Goal: Task Accomplishment & Management: Manage account settings

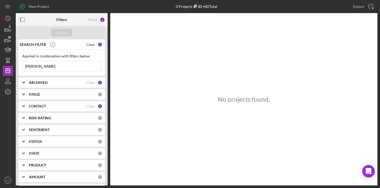
click at [88, 46] on div "Clear" at bounding box center [90, 45] width 9 height 4
click at [49, 66] on input at bounding box center [62, 66] width 78 height 10
click at [38, 66] on input at bounding box center [62, 66] width 78 height 10
drag, startPoint x: 35, startPoint y: 67, endPoint x: 20, endPoint y: 65, distance: 15.9
click at [20, 65] on div "Applied in combination with filters below [PERSON_NAME] Icon/Menu Close" at bounding box center [61, 63] width 87 height 26
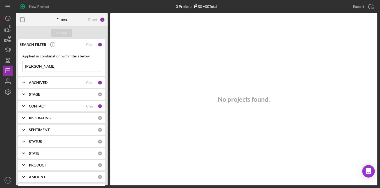
type input "[PERSON_NAME]"
click at [91, 85] on div "ARCHIVED Clear 1" at bounding box center [65, 82] width 73 height 10
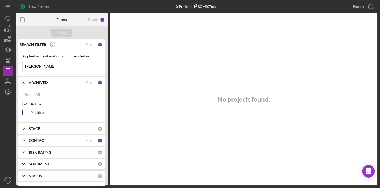
click at [26, 111] on input "Archived" at bounding box center [25, 112] width 5 height 5
checkbox input "true"
click at [62, 35] on div "Apply" at bounding box center [62, 33] width 10 height 8
click at [55, 140] on div "CONTACT" at bounding box center [57, 141] width 57 height 4
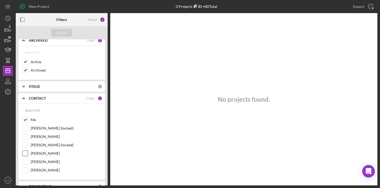
scroll to position [48, 0]
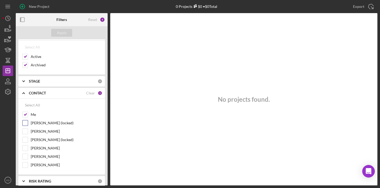
click at [25, 124] on input "[PERSON_NAME] (locked)" at bounding box center [25, 122] width 5 height 5
checkbox input "true"
click at [25, 130] on input "[PERSON_NAME]" at bounding box center [25, 131] width 5 height 5
checkbox input "true"
click at [25, 139] on input "[PERSON_NAME] (locked)" at bounding box center [25, 139] width 5 height 5
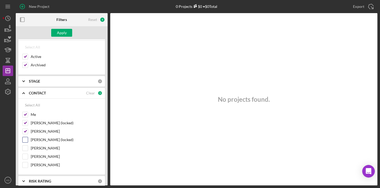
checkbox input "true"
click at [26, 150] on div "[PERSON_NAME]" at bounding box center [61, 149] width 79 height 8
click at [26, 157] on input "[PERSON_NAME]" at bounding box center [25, 156] width 5 height 5
checkbox input "true"
drag, startPoint x: 27, startPoint y: 147, endPoint x: 28, endPoint y: 150, distance: 2.9
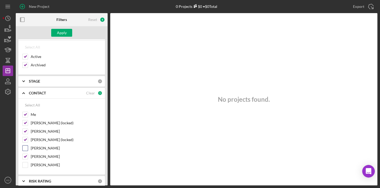
click at [27, 147] on input "[PERSON_NAME]" at bounding box center [25, 148] width 5 height 5
checkbox input "true"
click at [26, 163] on input "[PERSON_NAME]" at bounding box center [25, 164] width 5 height 5
checkbox input "true"
click at [62, 31] on div "Apply" at bounding box center [62, 33] width 10 height 8
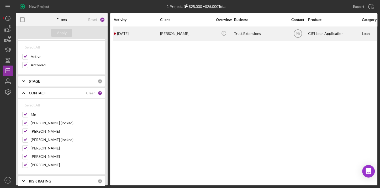
click at [177, 33] on div "[PERSON_NAME]" at bounding box center [186, 34] width 52 height 14
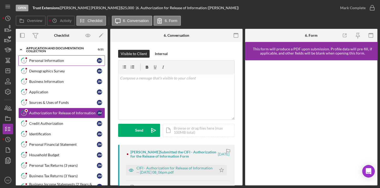
click at [47, 62] on div "Personal Information" at bounding box center [63, 61] width 68 height 4
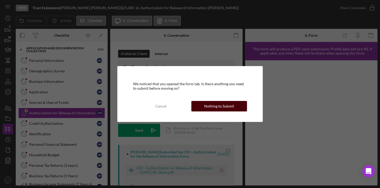
click at [206, 107] on div "Nothing to Submit" at bounding box center [219, 106] width 30 height 10
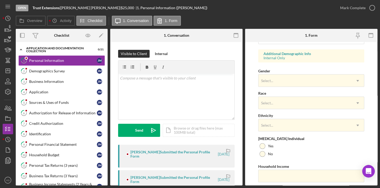
scroll to position [206, 0]
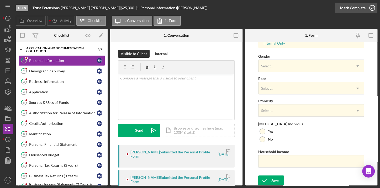
click at [370, 7] on icon "button" at bounding box center [372, 7] width 13 height 13
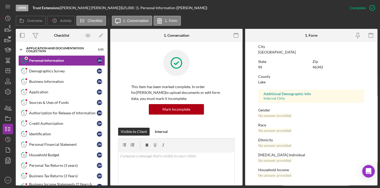
scroll to position [101, 0]
click at [50, 70] on div "Demographics Survey" at bounding box center [63, 71] width 68 height 4
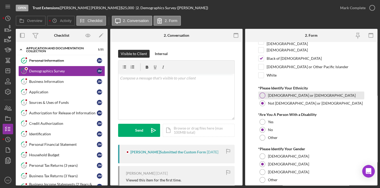
scroll to position [64, 0]
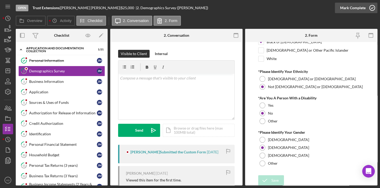
click at [365, 9] on div "Mark Complete" at bounding box center [352, 8] width 25 height 10
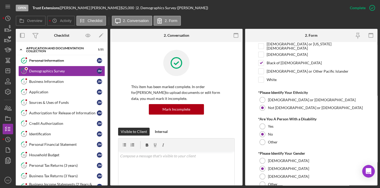
scroll to position [85, 0]
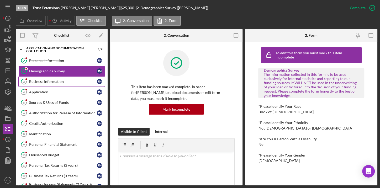
click at [61, 81] on div "Business Information" at bounding box center [63, 82] width 68 height 4
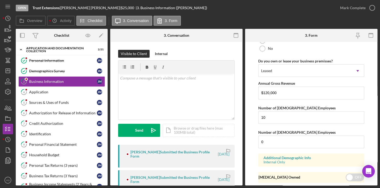
scroll to position [429, 0]
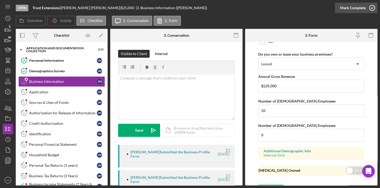
click at [346, 10] on div "Mark Complete" at bounding box center [352, 8] width 25 height 10
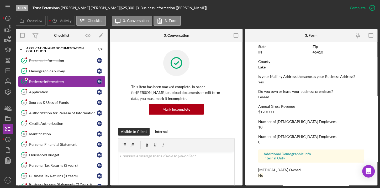
scroll to position [252, 0]
click at [44, 90] on div "Application" at bounding box center [63, 92] width 68 height 4
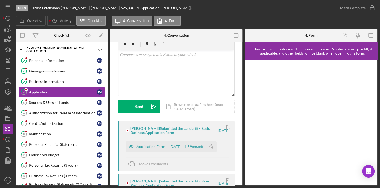
scroll to position [48, 0]
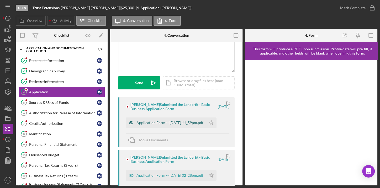
click at [159, 121] on div "Application Form -- [DATE] 11_59pm.pdf" at bounding box center [169, 123] width 67 height 4
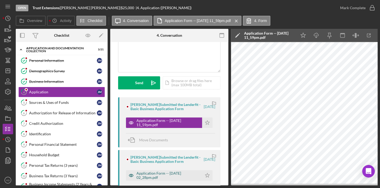
click at [155, 178] on div "Application Form -- [DATE] 02_28pm.pdf" at bounding box center [167, 175] width 63 height 8
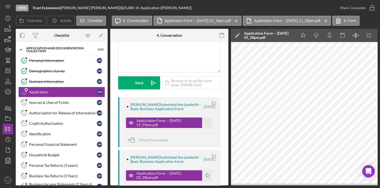
click at [205, 123] on polygon "button" at bounding box center [207, 122] width 4 height 4
click at [206, 178] on icon "Icon/Star" at bounding box center [207, 175] width 10 height 10
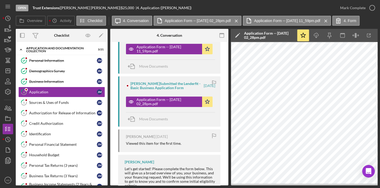
scroll to position [94, 0]
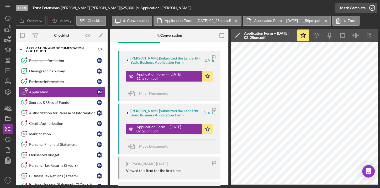
click at [359, 10] on div "Mark Complete" at bounding box center [352, 8] width 25 height 10
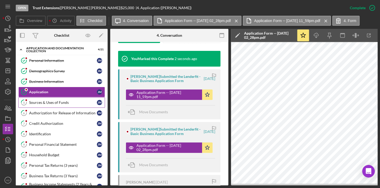
click at [59, 103] on div "Sources & Uses of Funds" at bounding box center [63, 103] width 68 height 4
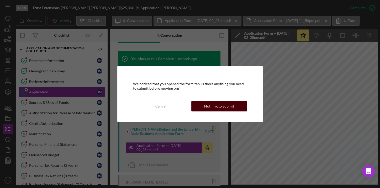
click at [208, 106] on div "Nothing to Submit" at bounding box center [219, 106] width 30 height 10
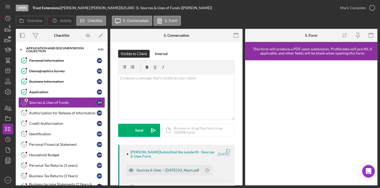
click at [175, 170] on div "Sources & Uses -- [DATE] 03_46pm.pdf" at bounding box center [167, 170] width 63 height 4
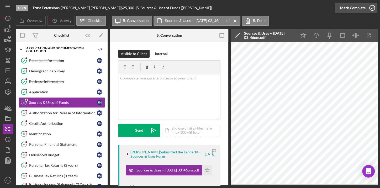
click at [361, 7] on div "Mark Complete" at bounding box center [352, 8] width 25 height 10
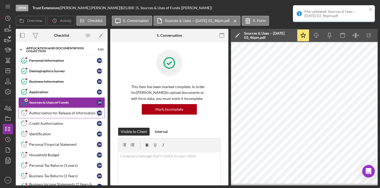
click at [58, 112] on div "Authorization for Release of Information" at bounding box center [63, 113] width 68 height 4
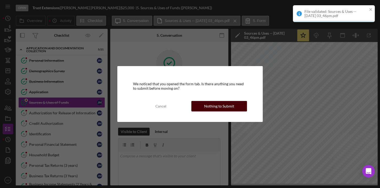
click at [210, 105] on div "Nothing to Submit" at bounding box center [219, 106] width 30 height 10
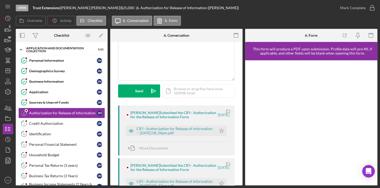
scroll to position [48, 0]
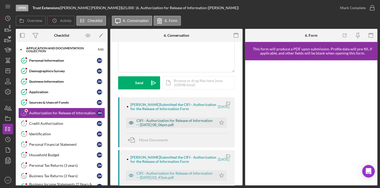
click at [175, 127] on div "CIFI - Authorization for Release of Information -- [DATE] 08_06pm.pdf" at bounding box center [174, 123] width 77 height 8
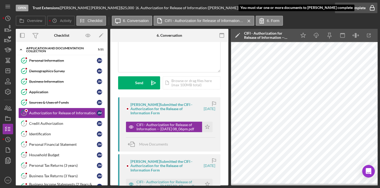
click at [366, 8] on icon "button" at bounding box center [372, 7] width 13 height 13
click at [207, 126] on polygon "button" at bounding box center [207, 127] width 4 height 4
click at [361, 10] on div "Mark Complete" at bounding box center [352, 8] width 25 height 10
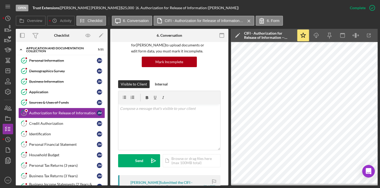
scroll to position [126, 0]
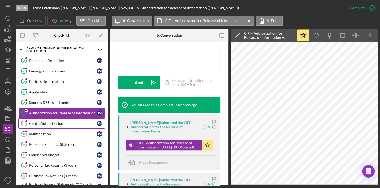
click at [57, 125] on link "7 Credit Authorization [PERSON_NAME]" at bounding box center [61, 123] width 87 height 10
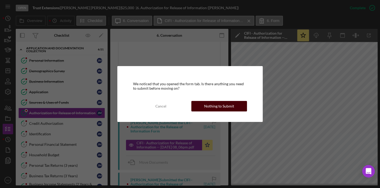
click at [209, 111] on div "Nothing to Submit" at bounding box center [219, 106] width 30 height 10
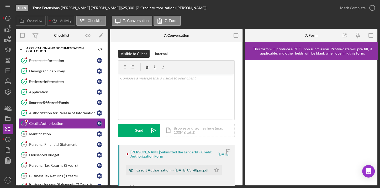
click at [167, 168] on div "Credit Authorization -- [DATE] 03_48pm.pdf" at bounding box center [172, 170] width 72 height 4
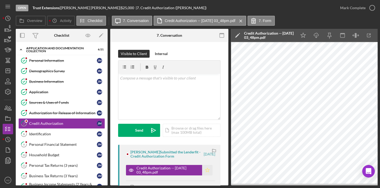
click at [203, 169] on icon "Icon/Star" at bounding box center [207, 170] width 10 height 10
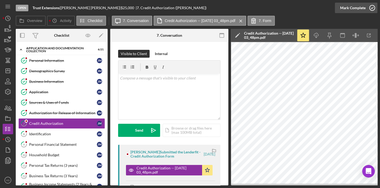
click at [360, 9] on div "Mark Complete" at bounding box center [352, 8] width 25 height 10
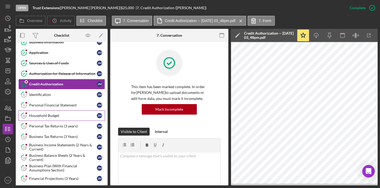
scroll to position [48, 0]
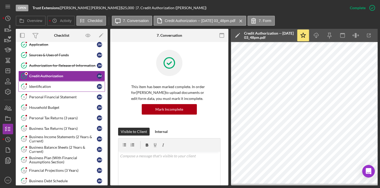
click at [47, 90] on link "8 Identification [PERSON_NAME]" at bounding box center [61, 86] width 87 height 10
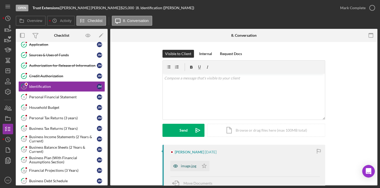
click at [184, 168] on div "image.jpg" at bounding box center [188, 166] width 15 height 4
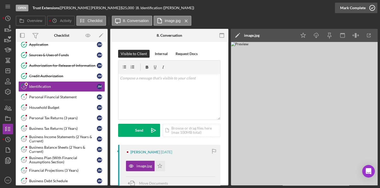
click at [355, 9] on div "Mark Complete" at bounding box center [352, 8] width 25 height 10
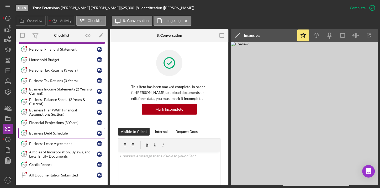
scroll to position [48, 0]
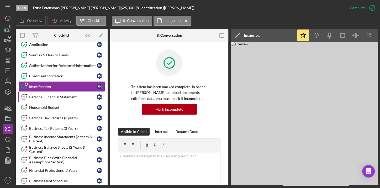
click at [44, 99] on link "9 Personal Financial Statement [PERSON_NAME]" at bounding box center [61, 97] width 87 height 10
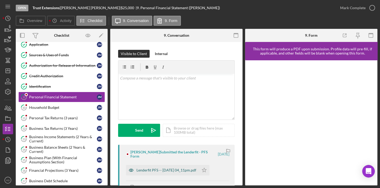
click at [161, 174] on div "Lenderfit PFS -- [DATE] 04_11pm.pdf" at bounding box center [162, 170] width 73 height 10
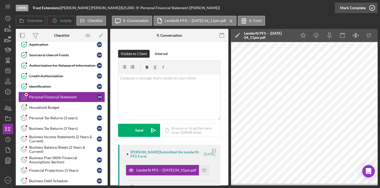
click at [367, 9] on icon "button" at bounding box center [372, 7] width 13 height 13
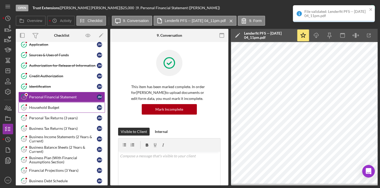
click at [58, 108] on div "Household Budget" at bounding box center [63, 108] width 68 height 4
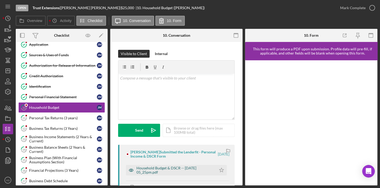
click at [155, 173] on div "Household Budget & DSCR -- [DATE] 05_25pm.pdf" at bounding box center [174, 170] width 77 height 8
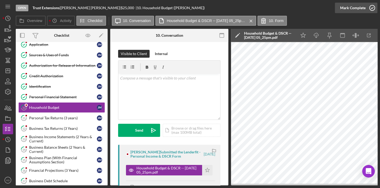
click at [359, 8] on div "Mark Complete" at bounding box center [352, 8] width 25 height 10
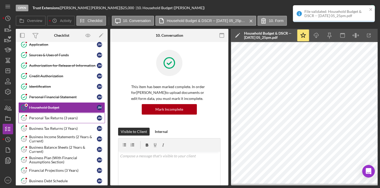
click at [51, 119] on link "11 Personal Tax Returns (3 years) [PERSON_NAME]" at bounding box center [61, 118] width 87 height 10
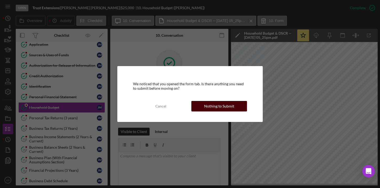
click at [212, 106] on div "Nothing to Submit" at bounding box center [219, 106] width 30 height 10
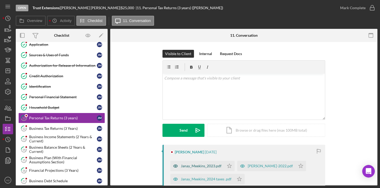
click at [193, 168] on div "Janay_Meekins_2023.pdf" at bounding box center [201, 166] width 41 height 4
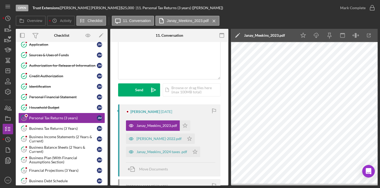
scroll to position [48, 0]
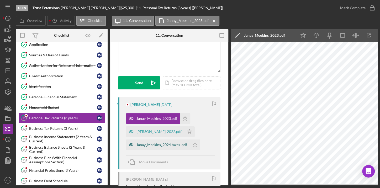
click at [168, 146] on div "Janay_Meekins_2024 taxes .pdf" at bounding box center [161, 145] width 51 height 4
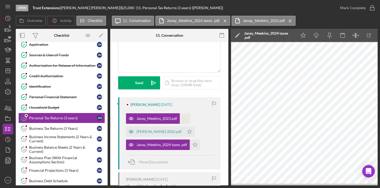
click at [186, 119] on polygon "button" at bounding box center [185, 118] width 4 height 4
click at [187, 130] on polygon "button" at bounding box center [189, 131] width 4 height 4
click at [194, 145] on icon "Icon/Star" at bounding box center [195, 145] width 10 height 10
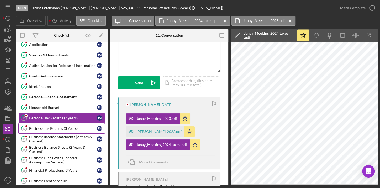
click at [57, 130] on link "12 Business Tax Returns (3 Years) [PERSON_NAME]" at bounding box center [61, 128] width 87 height 10
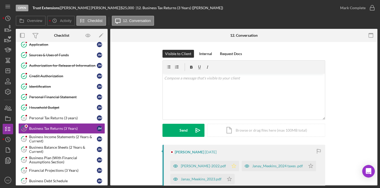
click at [229, 166] on icon "Icon/Star" at bounding box center [234, 166] width 10 height 10
click at [228, 181] on icon "Icon/Star" at bounding box center [229, 179] width 10 height 10
click at [306, 169] on icon "Icon/Star" at bounding box center [311, 166] width 10 height 10
click at [64, 142] on link "13 Business Income Statements (2 Years & Current) [PERSON_NAME]" at bounding box center [61, 139] width 87 height 10
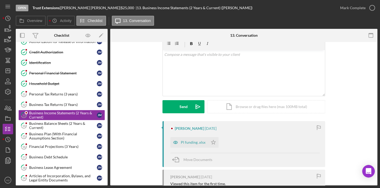
scroll to position [48, 0]
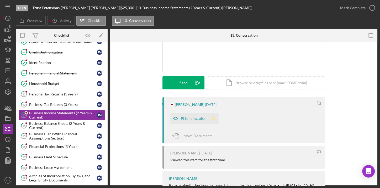
click at [211, 120] on polygon "button" at bounding box center [213, 118] width 4 height 4
click at [190, 119] on div "Pl funding .xlsx" at bounding box center [193, 119] width 25 height 4
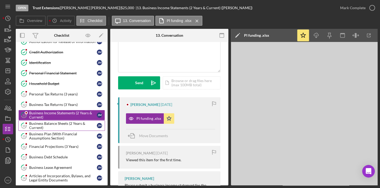
click at [61, 123] on div "Business Balance Sheets (2 Years & Current)" at bounding box center [63, 126] width 68 height 8
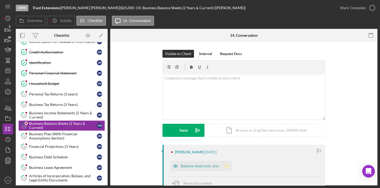
click at [228, 166] on icon "Icon/Star" at bounding box center [227, 166] width 10 height 10
click at [56, 136] on div "Business Plan (With Financial Assumptions Section)" at bounding box center [63, 136] width 68 height 8
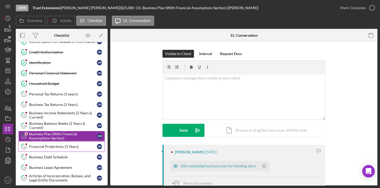
scroll to position [95, 0]
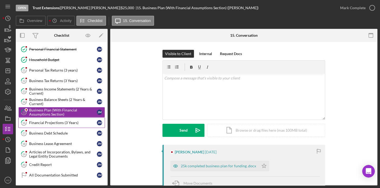
click at [53, 123] on link "16 Financial Projections (3 Years) [PERSON_NAME]" at bounding box center [61, 123] width 87 height 10
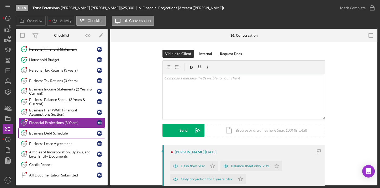
click at [53, 131] on div "Business Debt Schedule" at bounding box center [63, 133] width 68 height 4
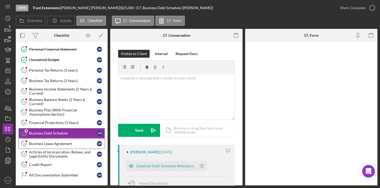
click at [53, 142] on div "Business Lease Agreement" at bounding box center [63, 144] width 68 height 4
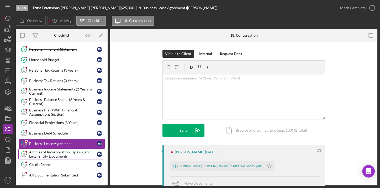
click at [52, 150] on div "Articles of Incorporation, Bylaws, and Legal Entity Documents" at bounding box center [63, 154] width 68 height 8
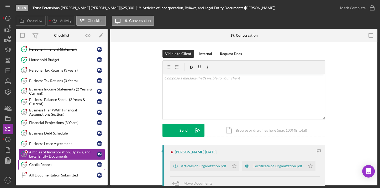
click at [54, 163] on div "Credit Report" at bounding box center [63, 165] width 68 height 4
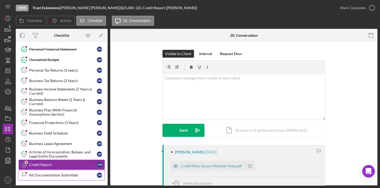
click at [58, 170] on link "All Documentation Submitted All Documentation Submitted [PERSON_NAME]" at bounding box center [61, 175] width 87 height 10
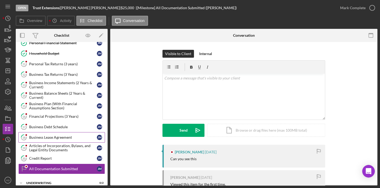
scroll to position [104, 0]
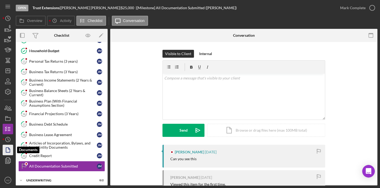
click at [8, 151] on icon "button" at bounding box center [7, 150] width 13 height 13
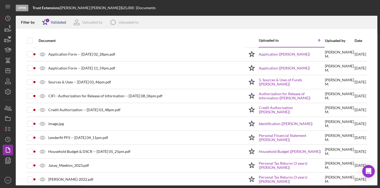
click at [62, 23] on div "Validated" at bounding box center [58, 22] width 15 height 4
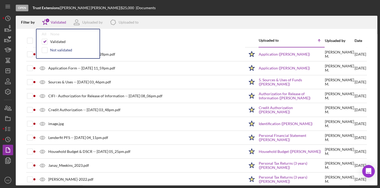
click at [58, 49] on div "Not validated" at bounding box center [61, 50] width 22 height 4
checkbox input "true"
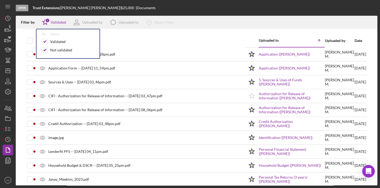
click at [129, 37] on div "Document" at bounding box center [142, 40] width 206 height 13
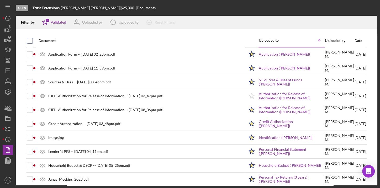
click at [29, 41] on input "checkbox" at bounding box center [29, 40] width 5 height 5
checkbox input "true"
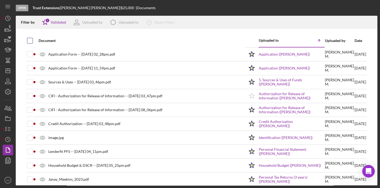
checkbox input "true"
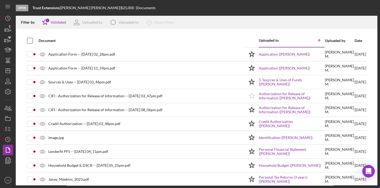
checkbox input "true"
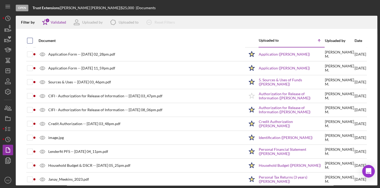
checkbox input "true"
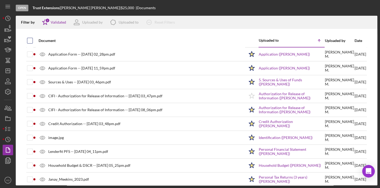
checkbox input "true"
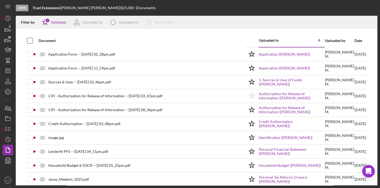
checkbox input "true"
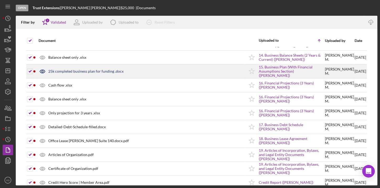
scroll to position [227, 0]
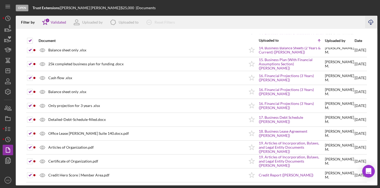
click at [369, 23] on icon "Icon/Download" at bounding box center [371, 23] width 12 height 12
